Goal: Transaction & Acquisition: Book appointment/travel/reservation

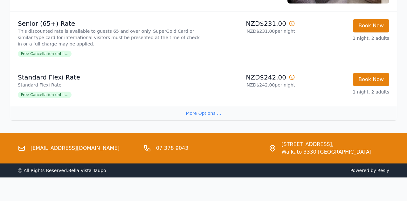
scroll to position [792, 0]
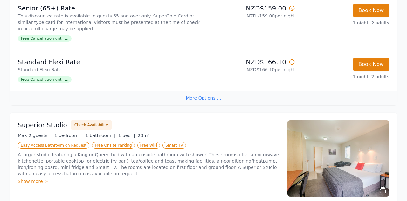
scroll to position [183, 0]
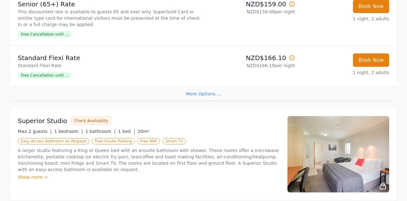
click at [212, 91] on div "More Options ..." at bounding box center [203, 94] width 387 height 14
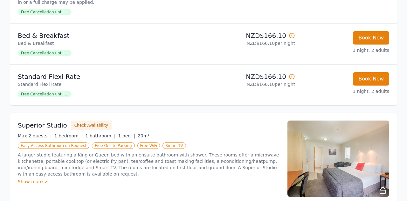
scroll to position [205, 0]
click at [373, 34] on button "Book Now" at bounding box center [371, 37] width 36 height 13
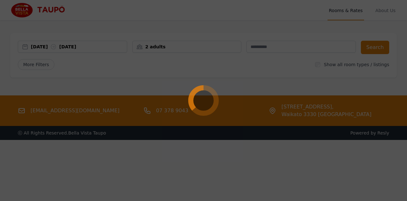
select select "**"
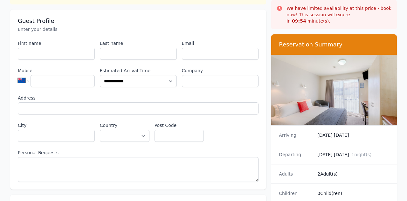
scroll to position [56, 0]
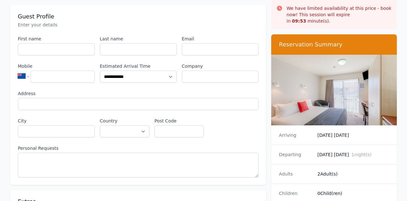
click at [335, 190] on dd "0 Child(ren)" at bounding box center [354, 193] width 72 height 6
click at [251, 117] on div "**********" at bounding box center [138, 107] width 241 height 142
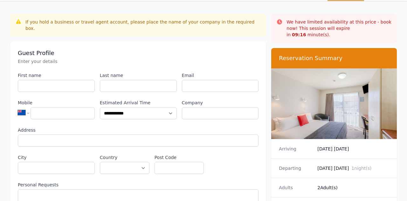
scroll to position [0, 0]
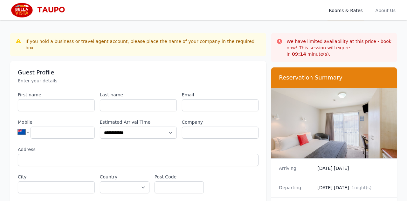
scroll to position [31, 0]
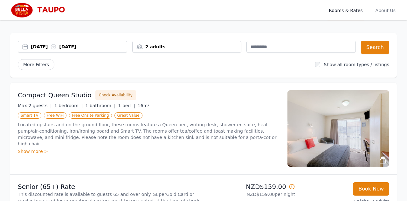
click at [241, 110] on div "Compact Queen Studio Check Availability Max 2 guests | 1 bedroom | 1 bathroom |…" at bounding box center [149, 128] width 262 height 76
click at [202, 46] on div "2 adults" at bounding box center [187, 47] width 109 height 6
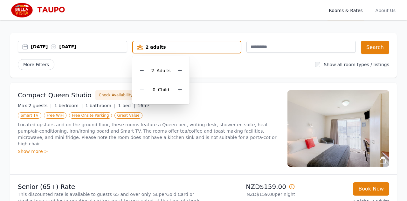
click at [178, 88] on icon at bounding box center [180, 89] width 5 height 5
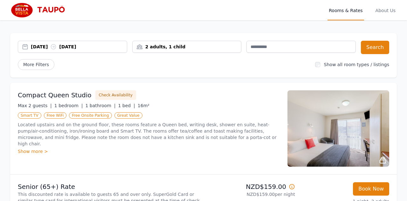
click at [34, 45] on div "17 Aug 2025 18 Aug 2025" at bounding box center [79, 47] width 96 height 6
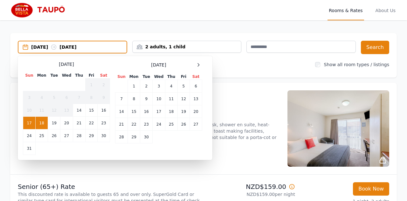
click at [91, 109] on td "15" at bounding box center [91, 110] width 12 height 13
click at [106, 110] on td "16" at bounding box center [104, 110] width 12 height 13
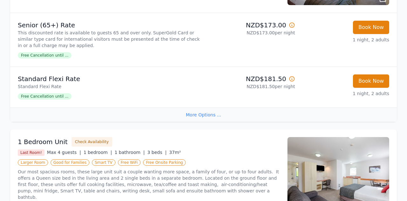
scroll to position [578, 0]
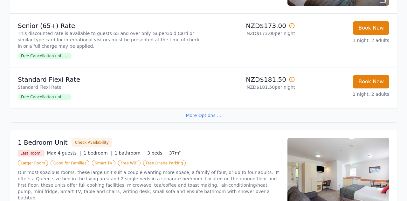
click at [87, 82] on p "Standard Flexi Rate" at bounding box center [109, 79] width 183 height 9
click at [50, 97] on span "Free Cancellation until ..." at bounding box center [45, 97] width 54 height 6
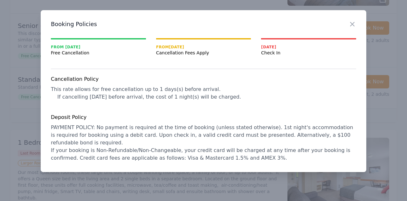
click at [354, 24] on icon "button" at bounding box center [353, 24] width 8 height 8
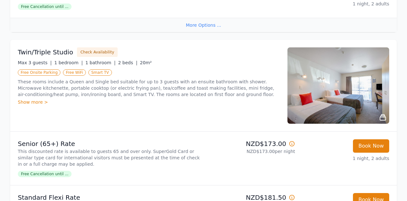
scroll to position [463, 0]
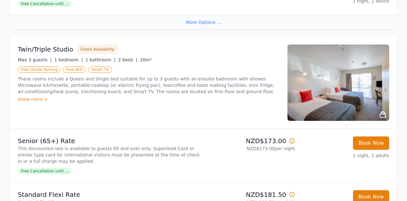
click at [70, 48] on div "Twin/Triple Studio Check Availability" at bounding box center [149, 50] width 262 height 10
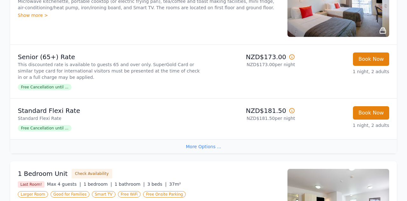
scroll to position [547, 0]
click at [30, 12] on div "Show more >" at bounding box center [149, 15] width 262 height 6
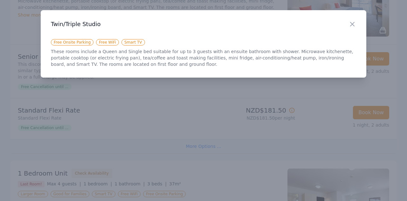
click at [54, 87] on div at bounding box center [203, 100] width 407 height 201
